Goal: Information Seeking & Learning: Learn about a topic

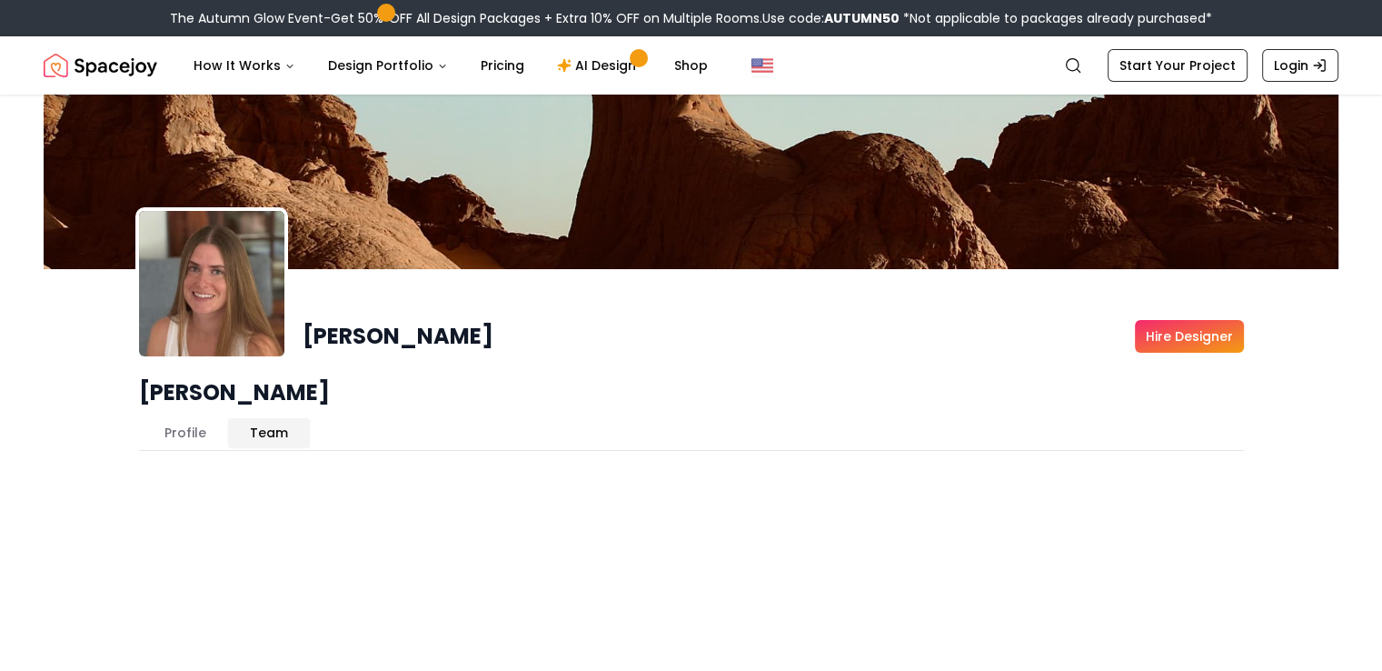
click at [279, 418] on button "Team" at bounding box center [269, 432] width 82 height 29
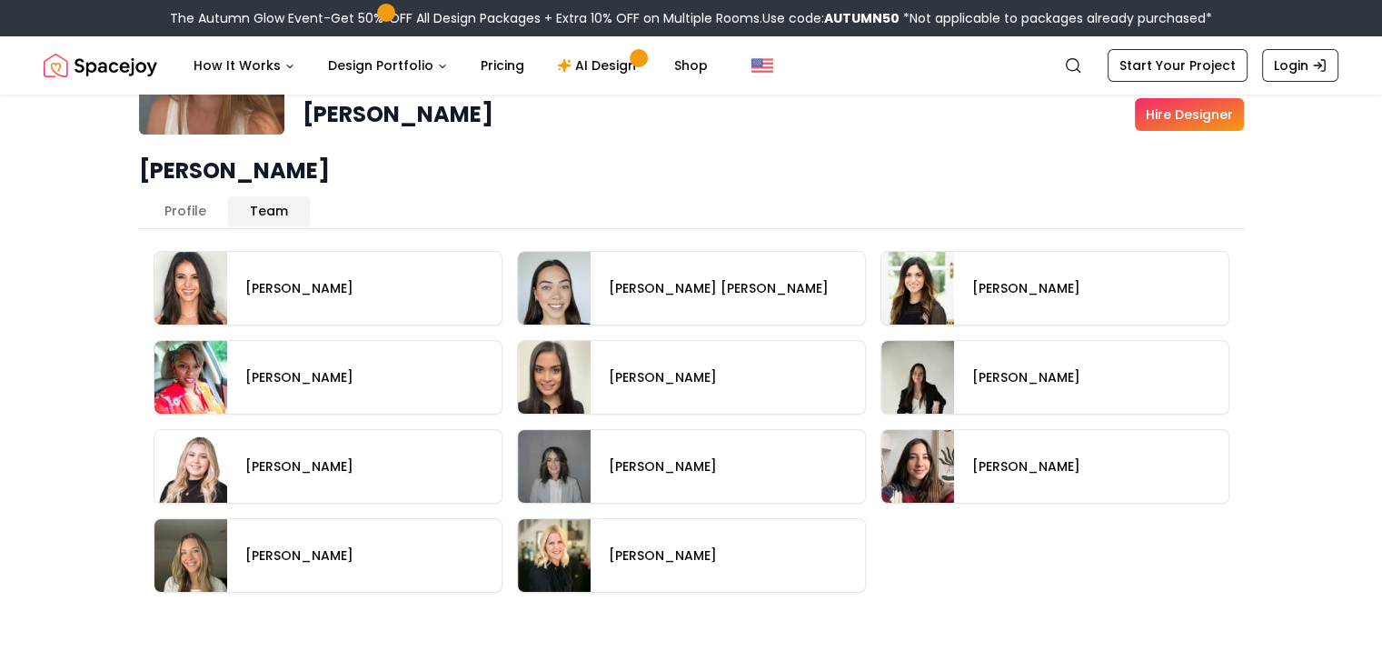
scroll to position [224, 0]
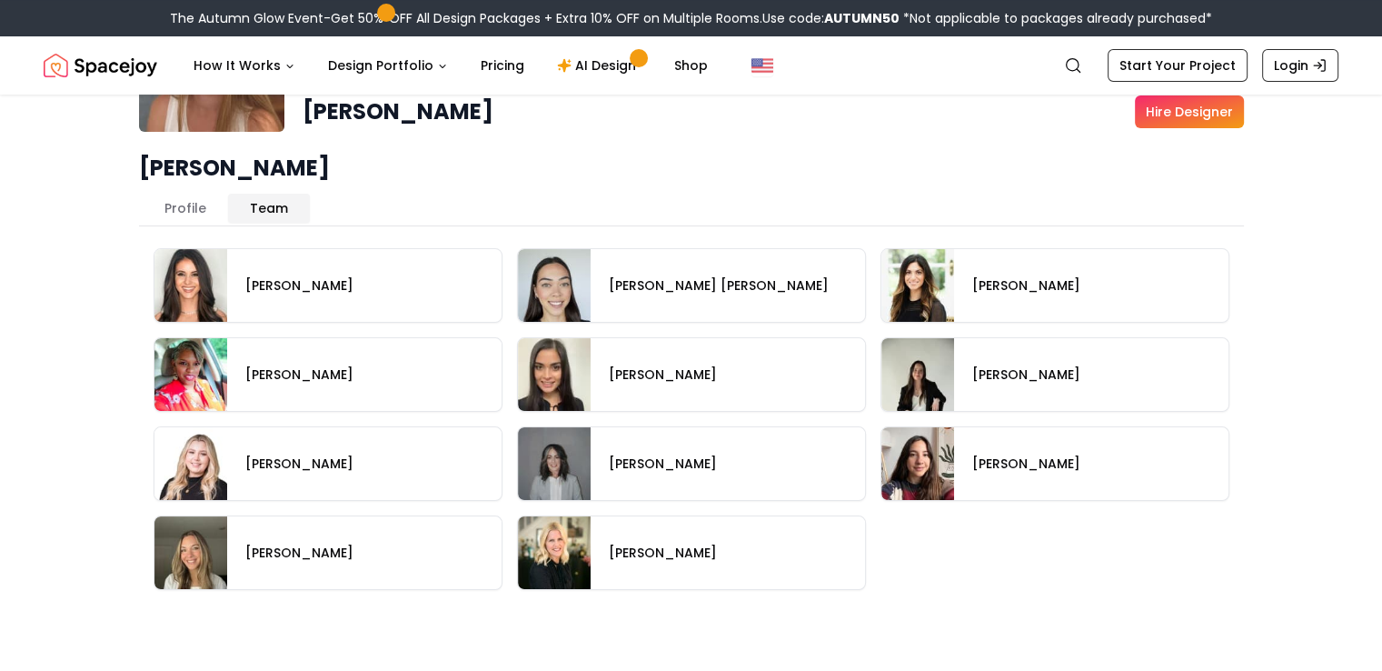
drag, startPoint x: 1395, startPoint y: 226, endPoint x: 1042, endPoint y: 572, distance: 493.6
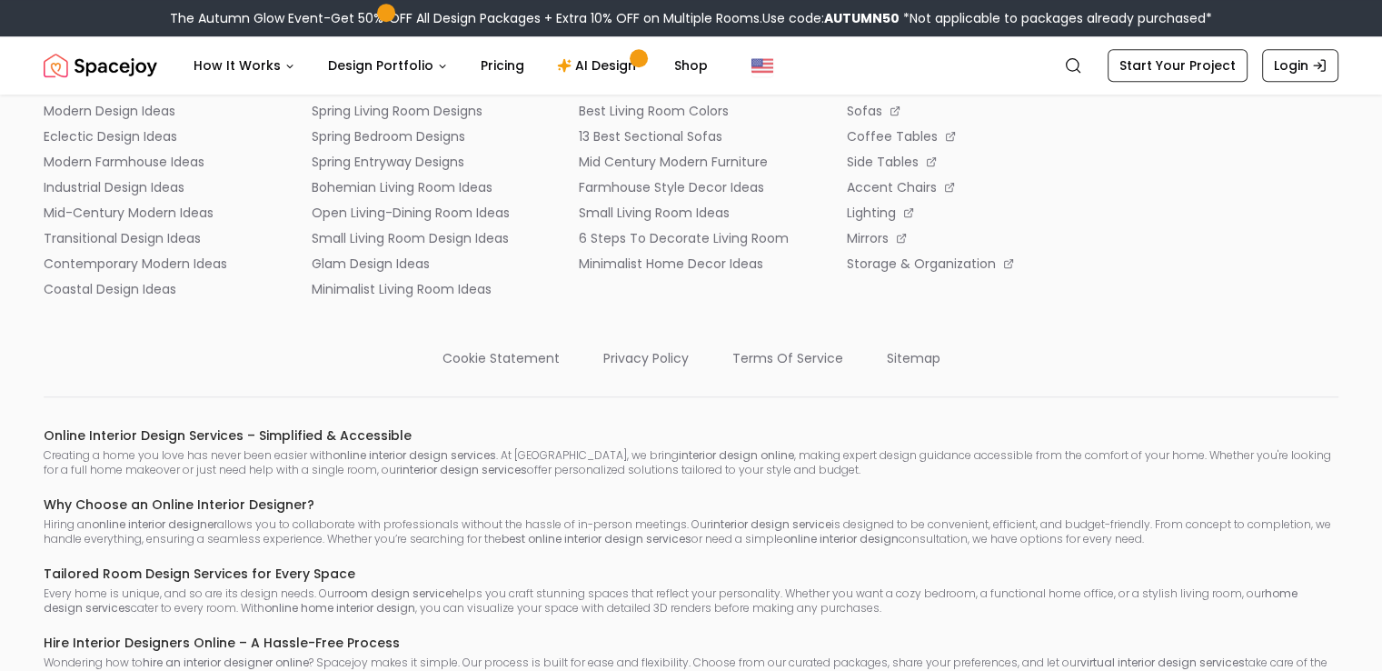
scroll to position [1441, 0]
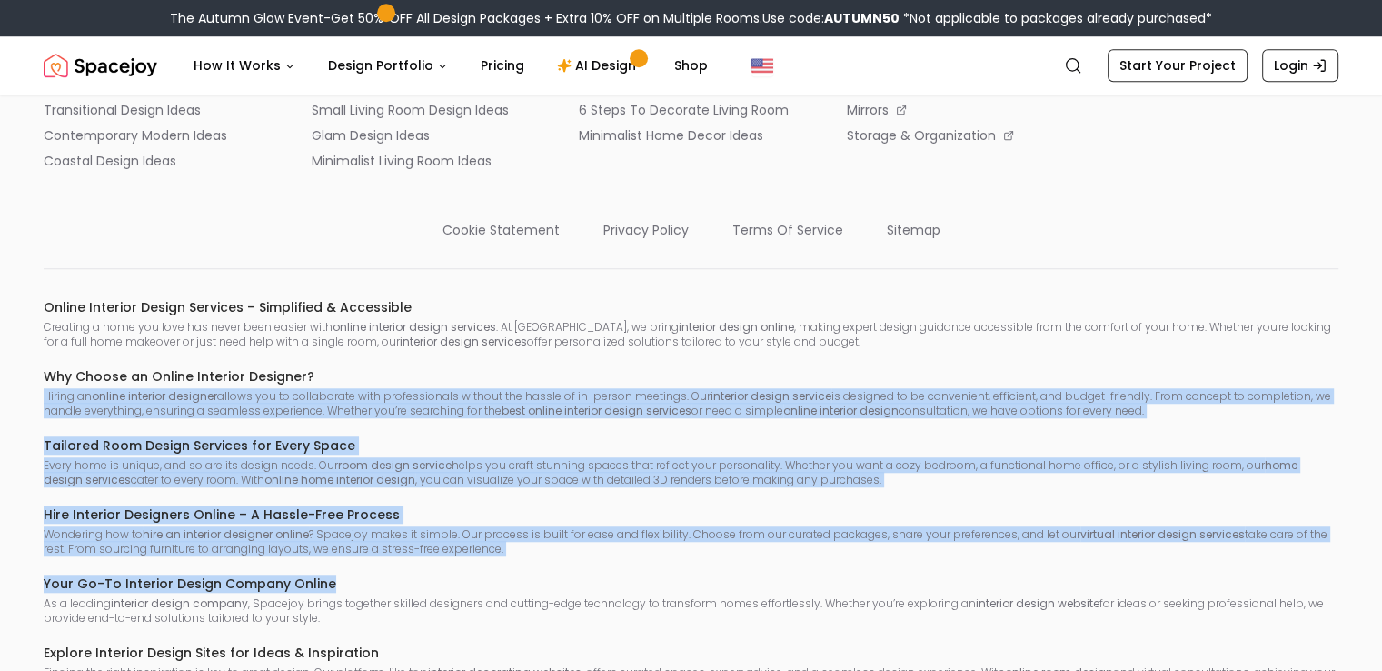
drag, startPoint x: 1354, startPoint y: 550, endPoint x: 1395, endPoint y: 332, distance: 221.9
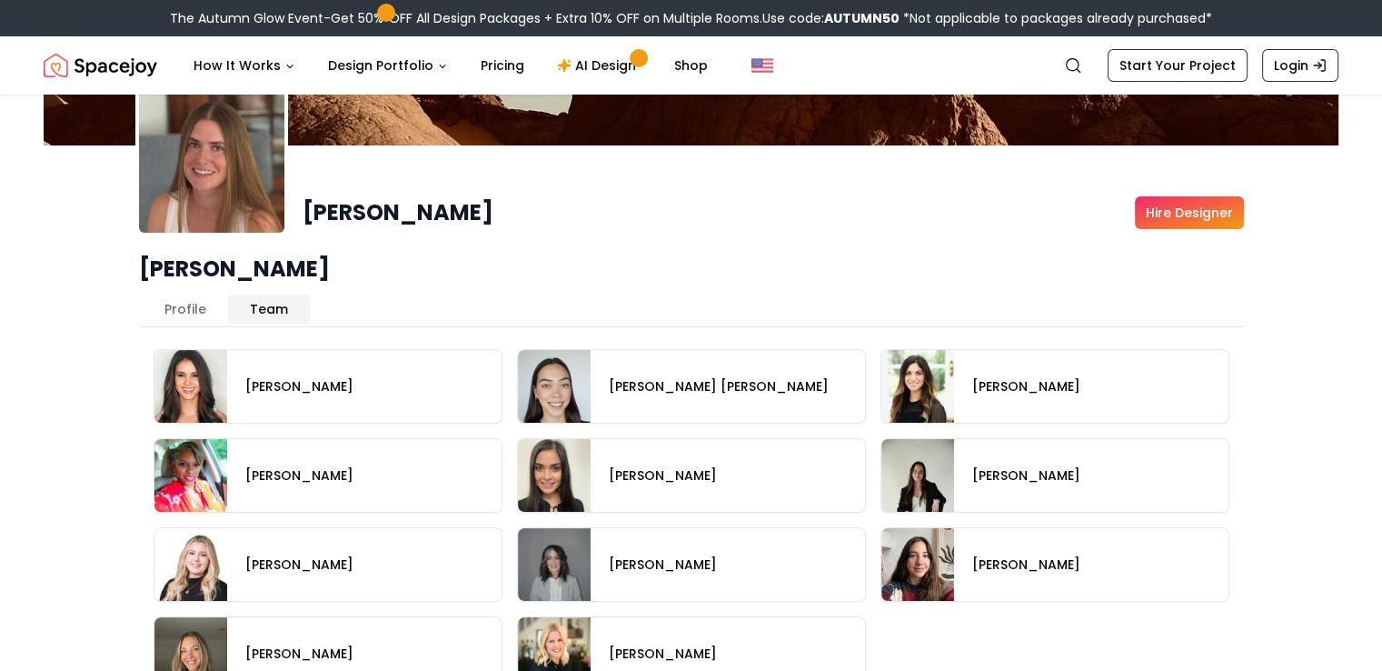
scroll to position [113, 0]
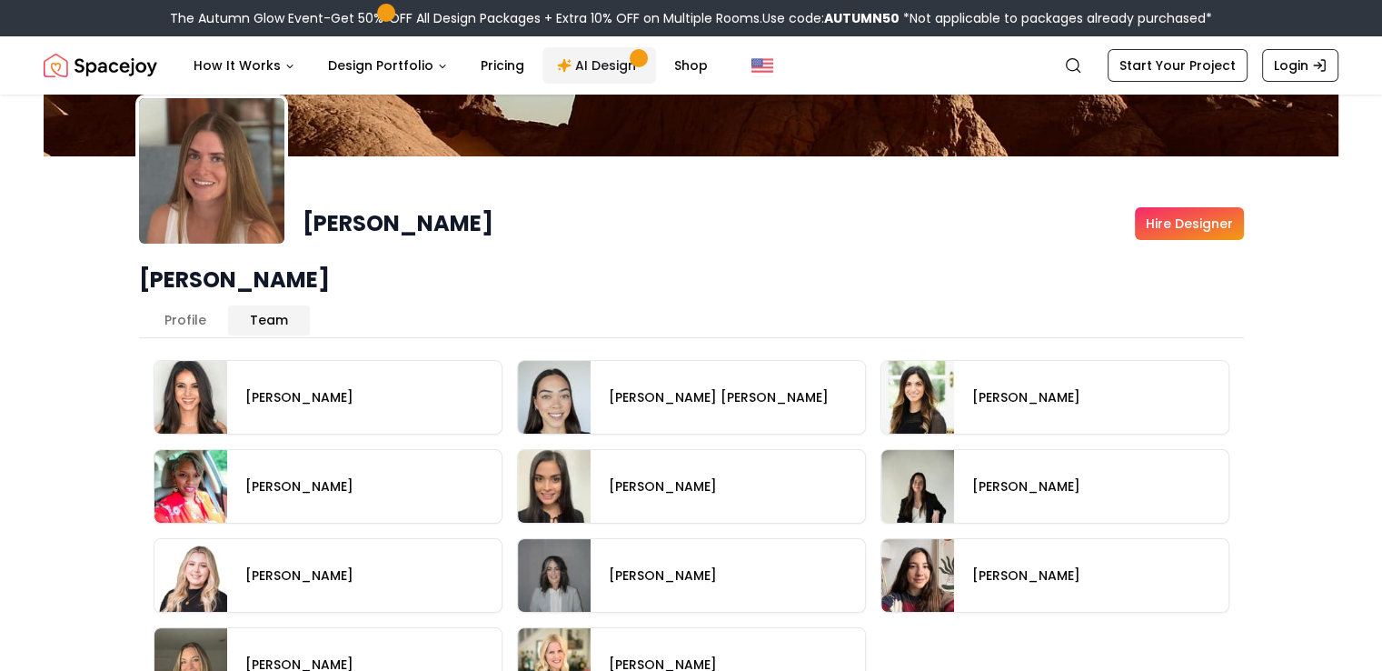
click at [595, 63] on link "AI Design" at bounding box center [600, 65] width 114 height 36
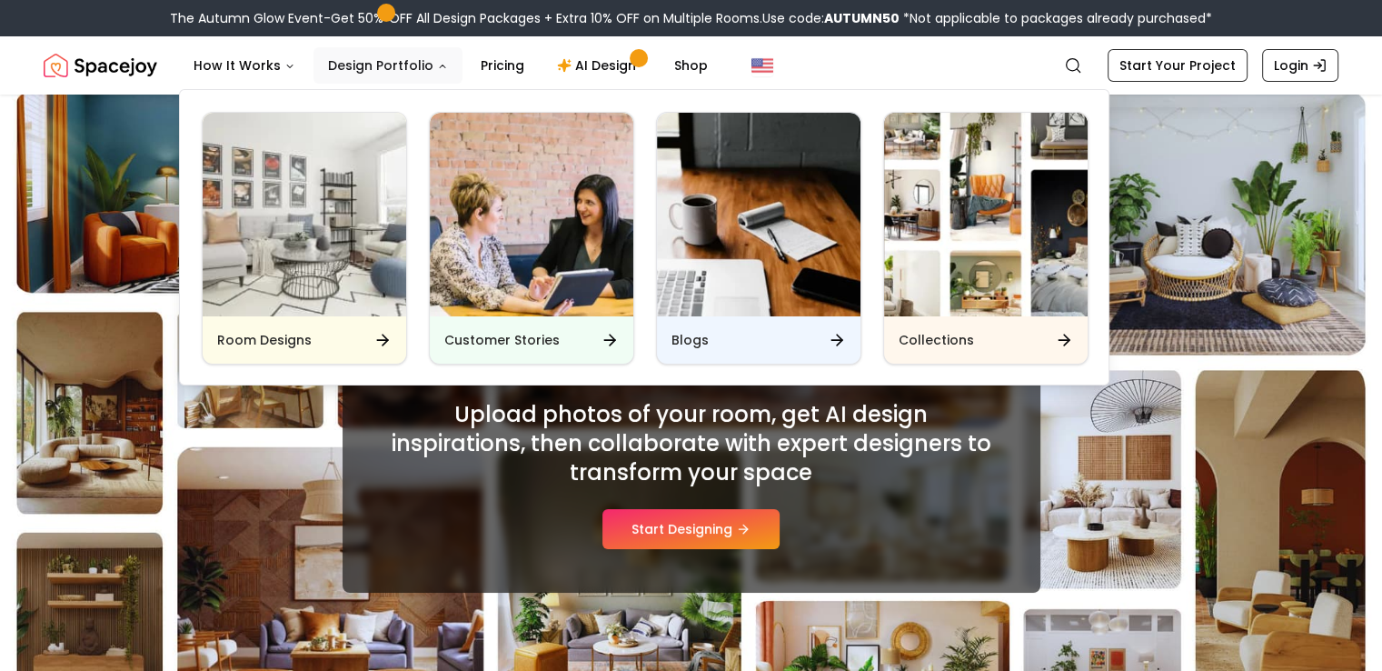
click at [356, 65] on button "Design Portfolio" at bounding box center [388, 65] width 149 height 36
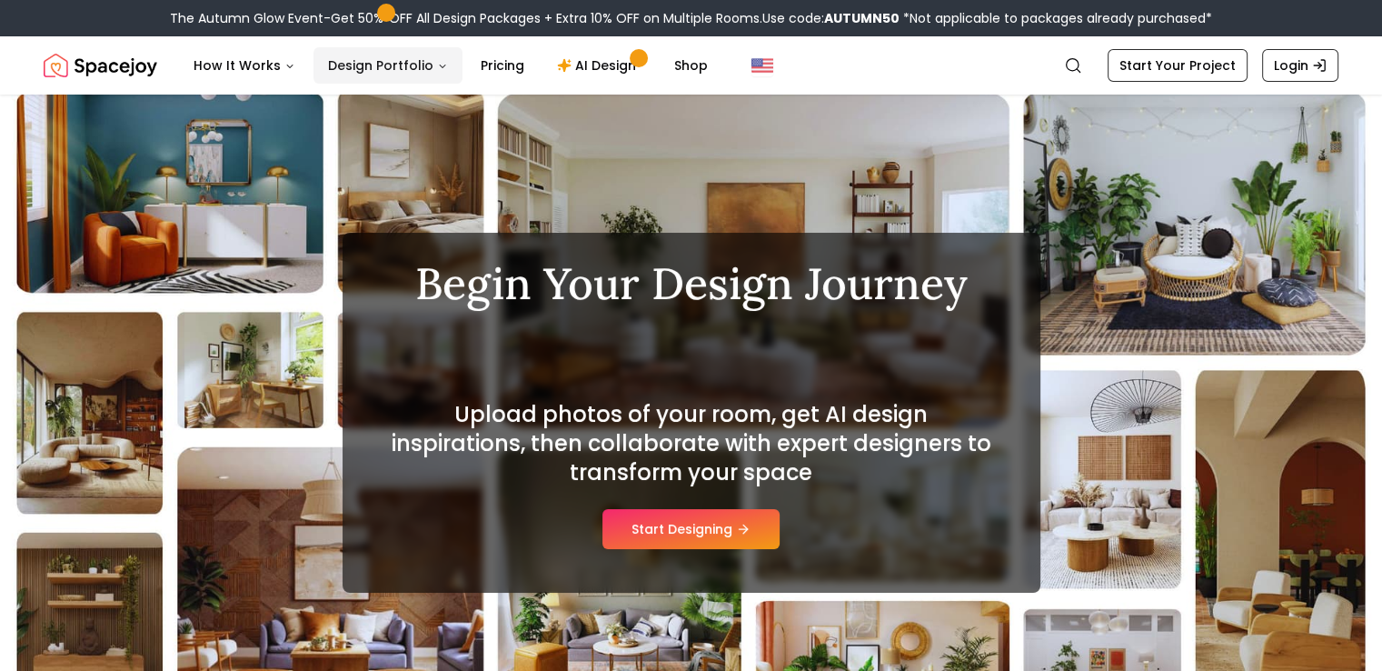
click at [356, 65] on button "Design Portfolio" at bounding box center [388, 65] width 149 height 36
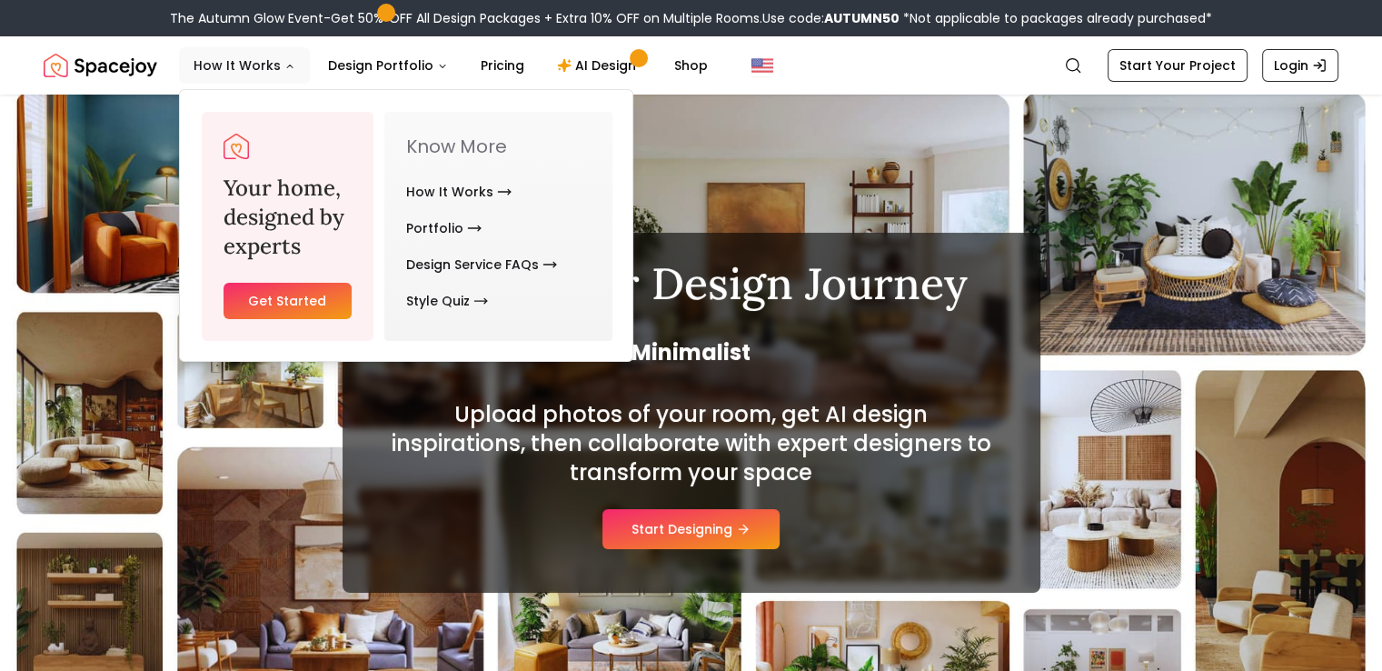
click at [269, 77] on button "How It Works" at bounding box center [244, 65] width 131 height 36
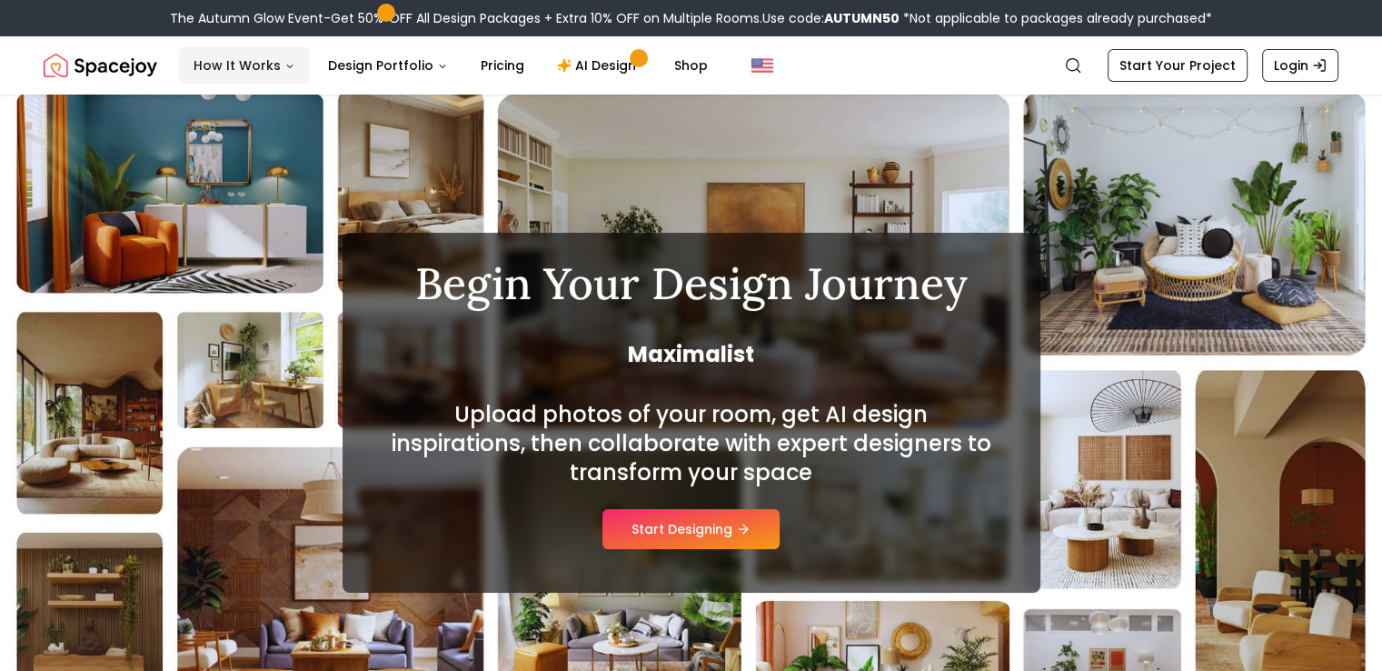
click at [269, 77] on button "How It Works" at bounding box center [244, 65] width 131 height 36
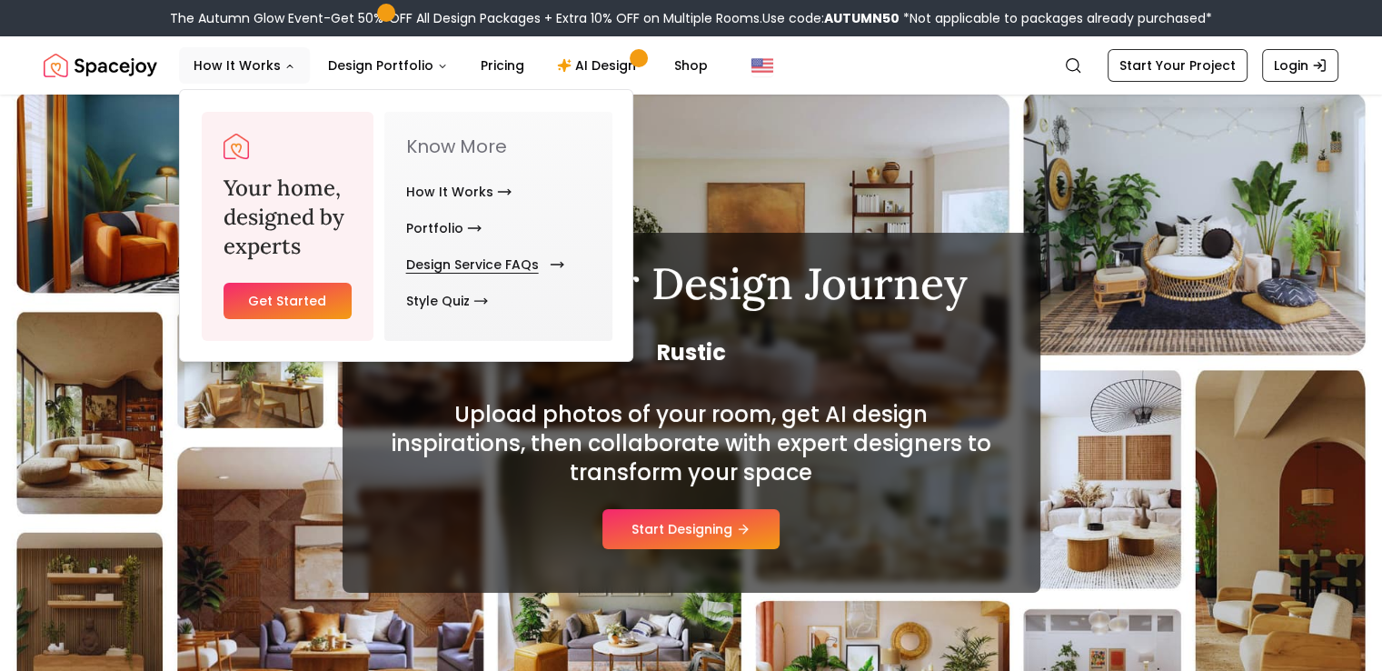
click at [469, 264] on link "Design Service FAQs" at bounding box center [481, 264] width 151 height 36
